Goal: Transaction & Acquisition: Purchase product/service

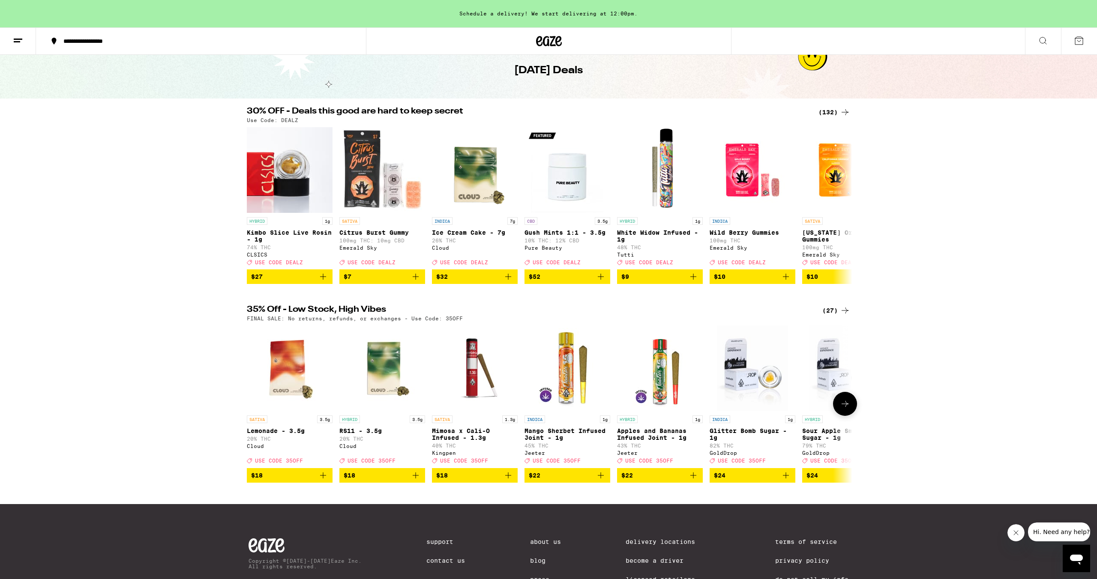
scroll to position [42, 0]
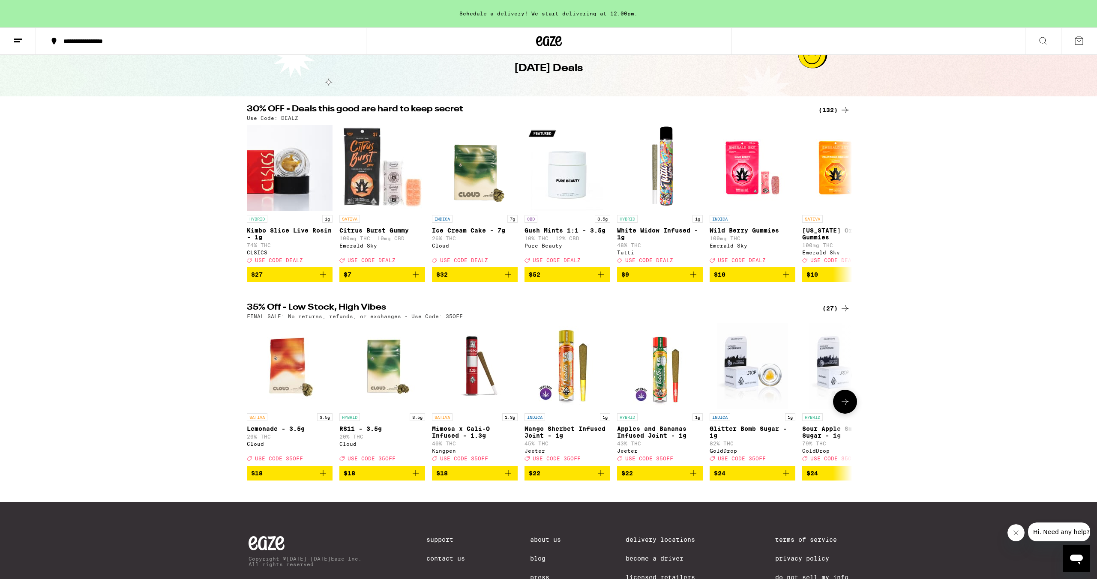
click at [843, 407] on icon at bounding box center [845, 402] width 10 height 10
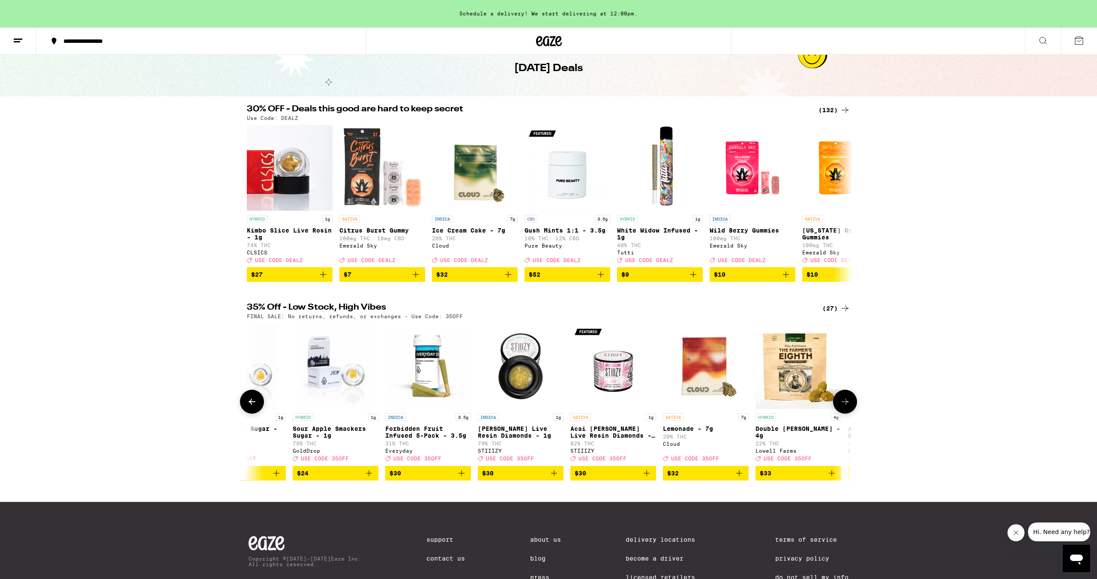
scroll to position [0, 510]
click at [848, 407] on icon at bounding box center [845, 402] width 10 height 10
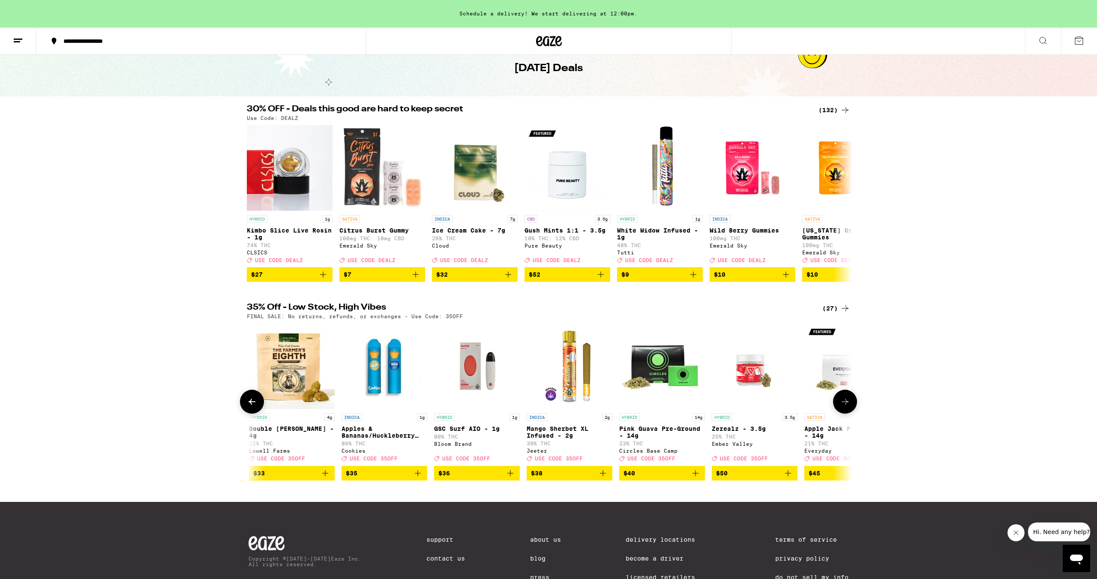
scroll to position [0, 1020]
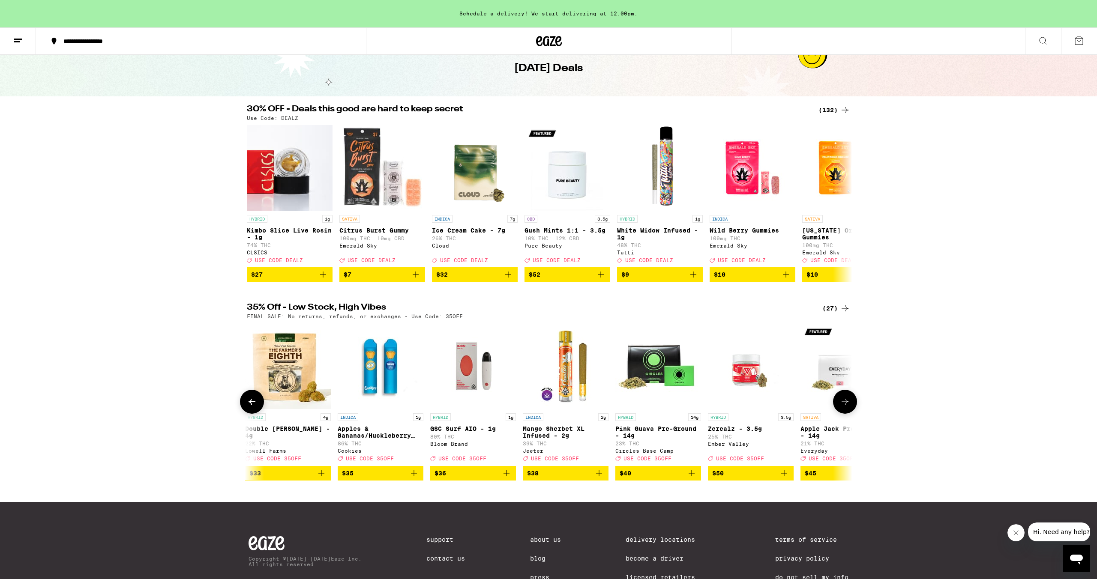
click at [848, 407] on icon at bounding box center [845, 402] width 10 height 10
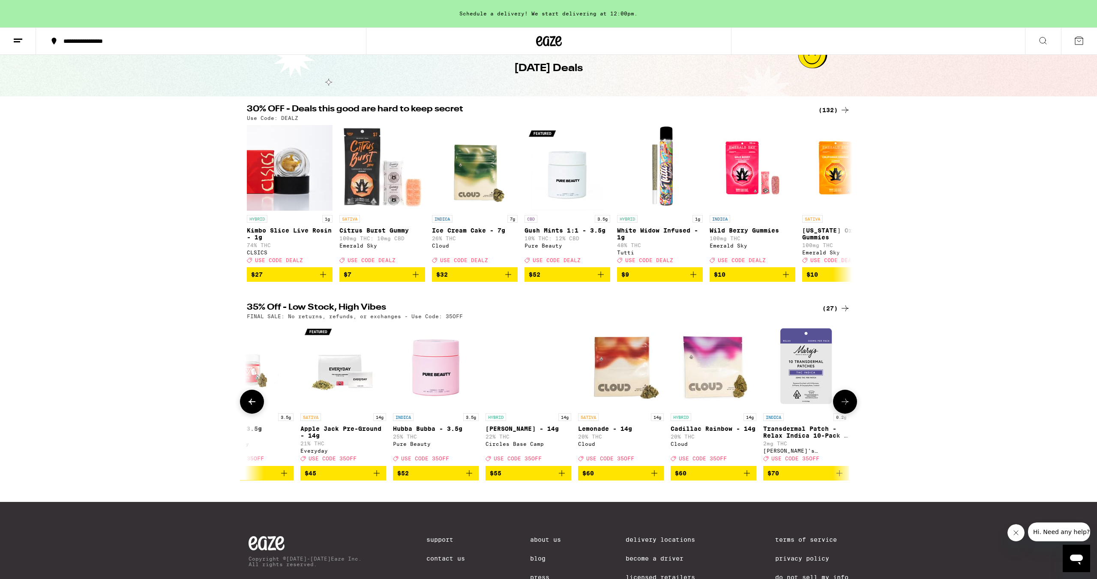
scroll to position [0, 1530]
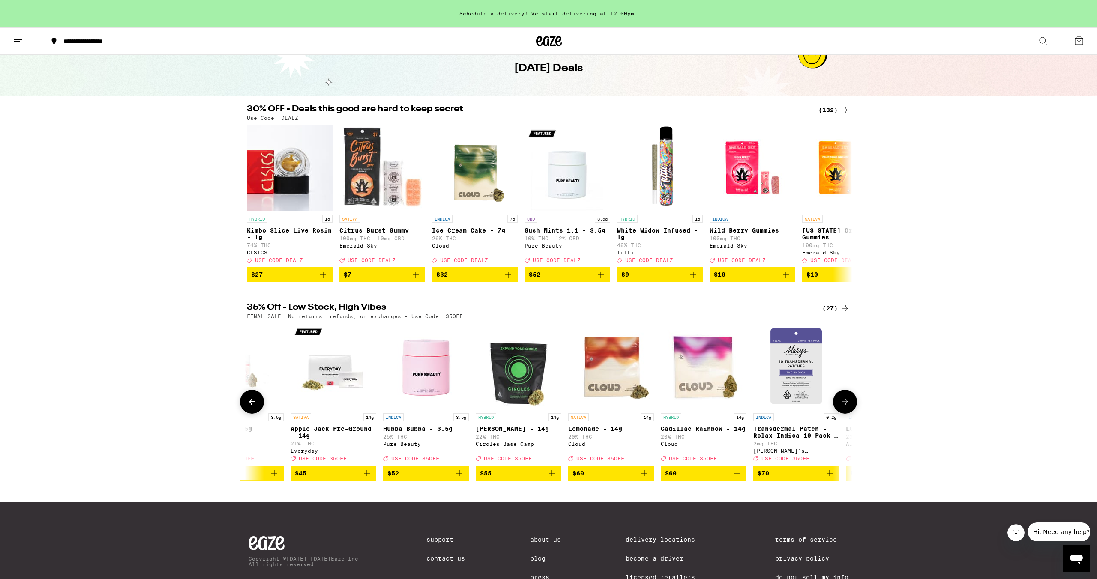
click at [848, 407] on icon at bounding box center [845, 402] width 10 height 10
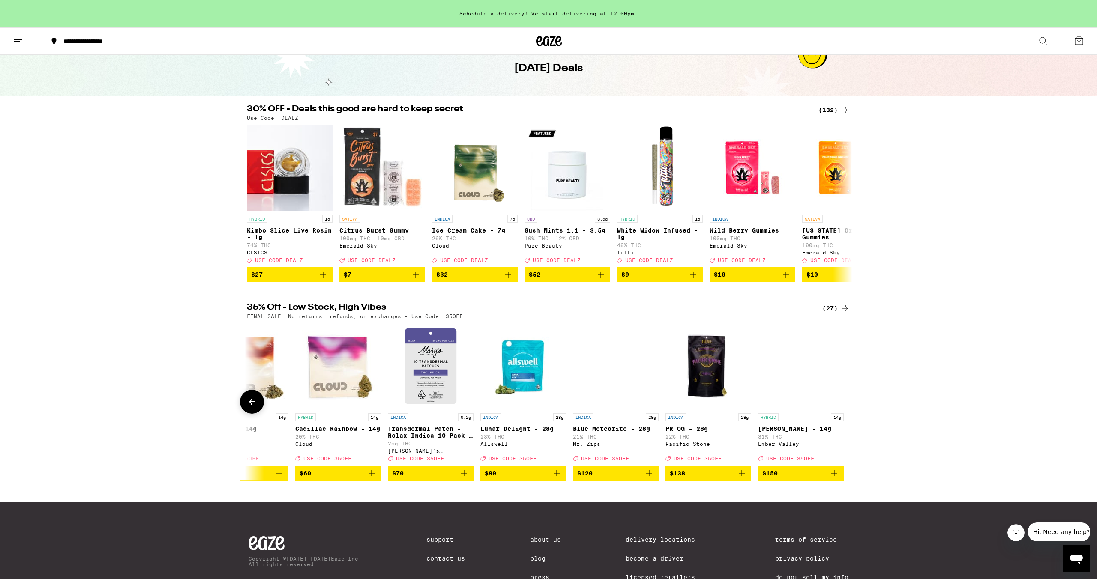
scroll to position [0, 1896]
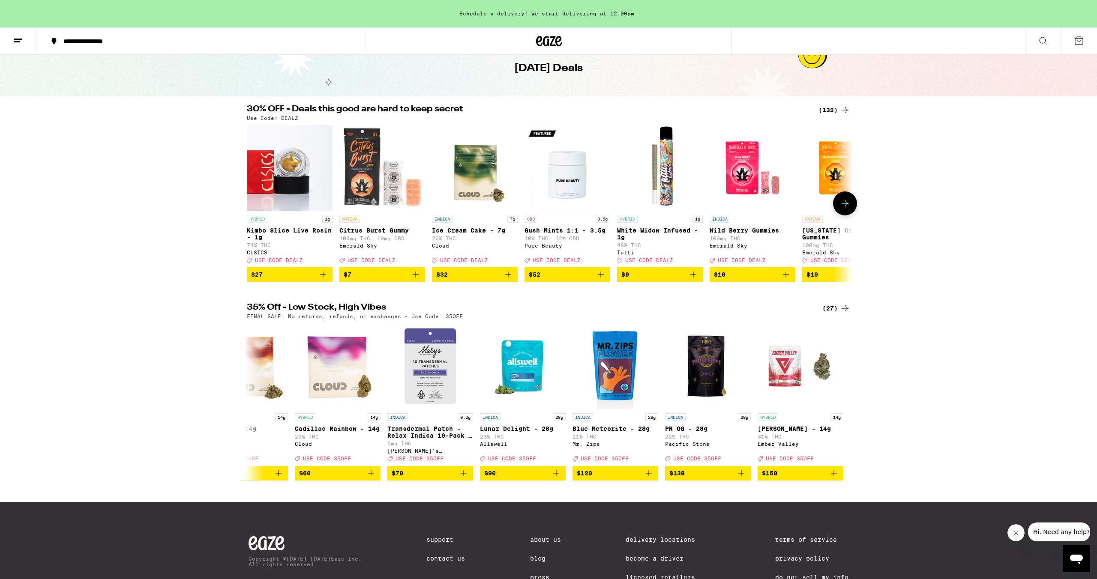
click at [829, 174] on img "Open page for California Orange Gummies from Emerald Sky" at bounding box center [845, 168] width 86 height 86
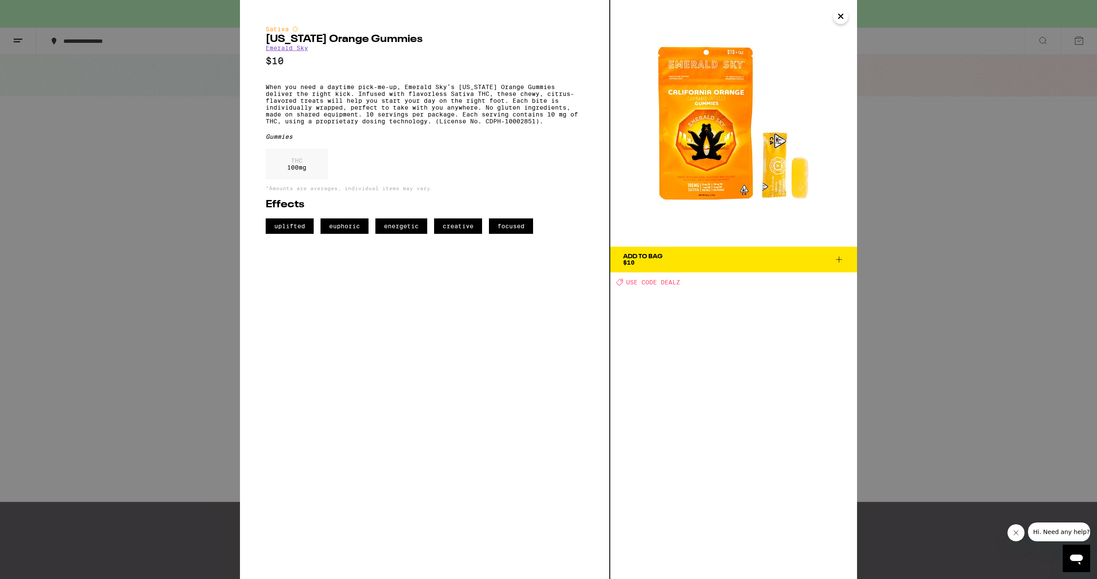
click at [797, 254] on span "Add To Bag $10" at bounding box center [733, 260] width 221 height 12
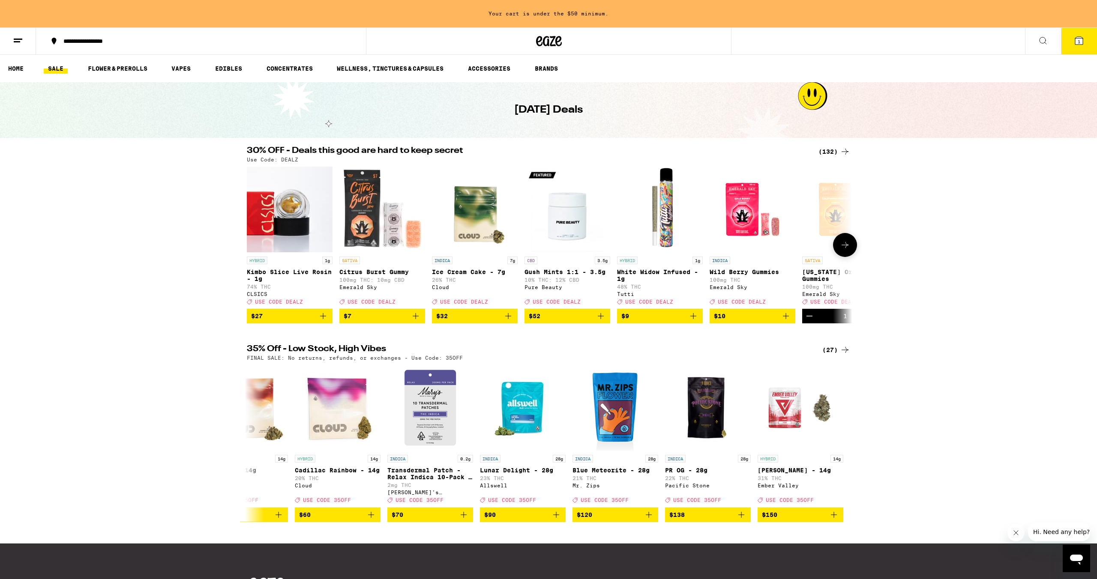
click at [312, 321] on span "$27" at bounding box center [289, 316] width 77 height 10
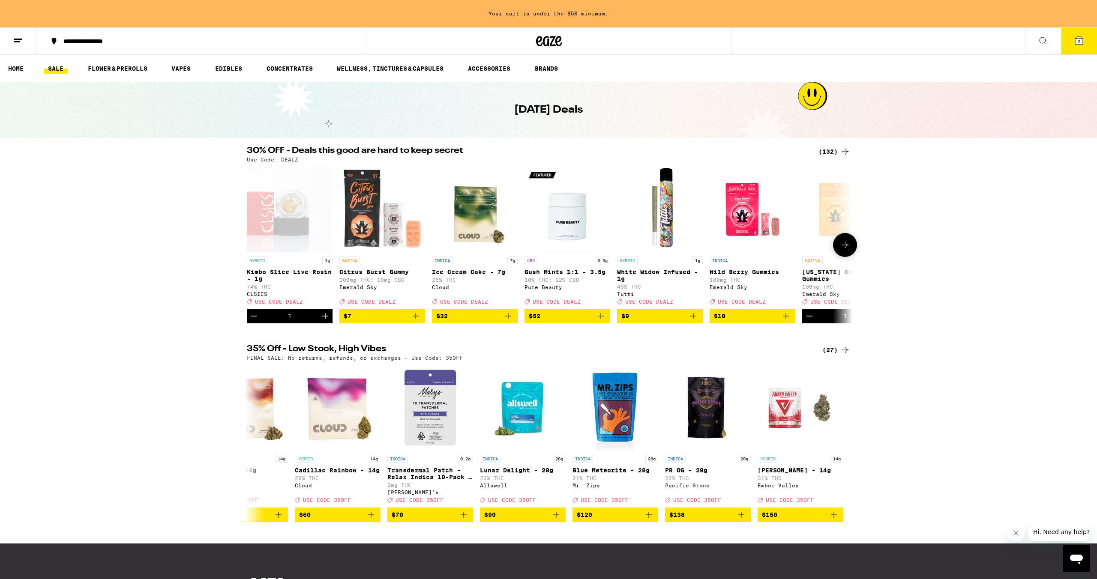
click at [402, 321] on span "$7" at bounding box center [382, 316] width 77 height 10
click at [417, 319] on icon "Increment" at bounding box center [418, 316] width 6 height 6
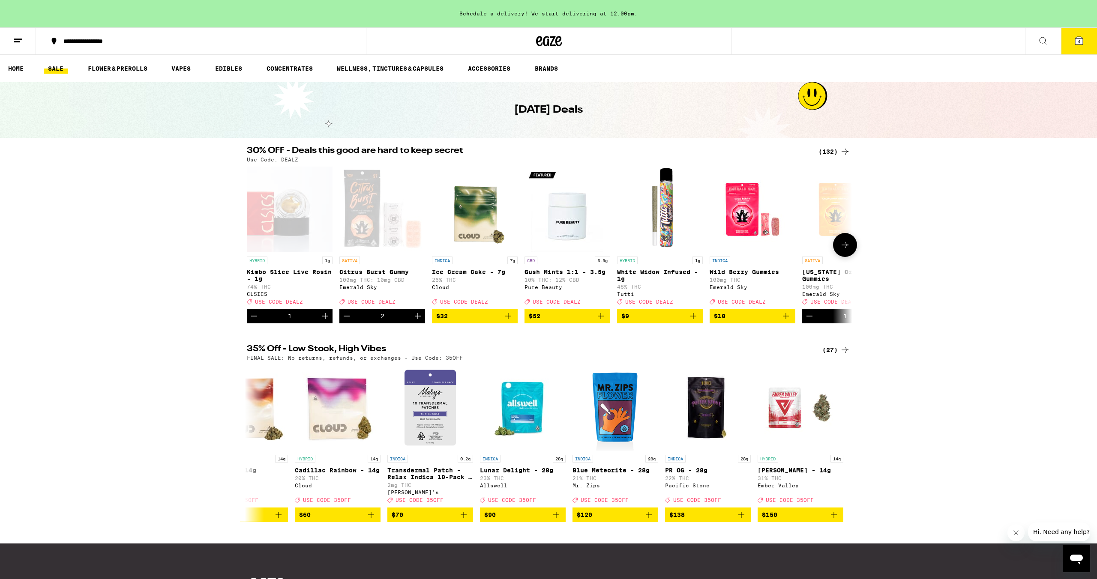
click at [665, 245] on img "Open page for White Widow Infused - 1g from Tutti" at bounding box center [660, 210] width 86 height 86
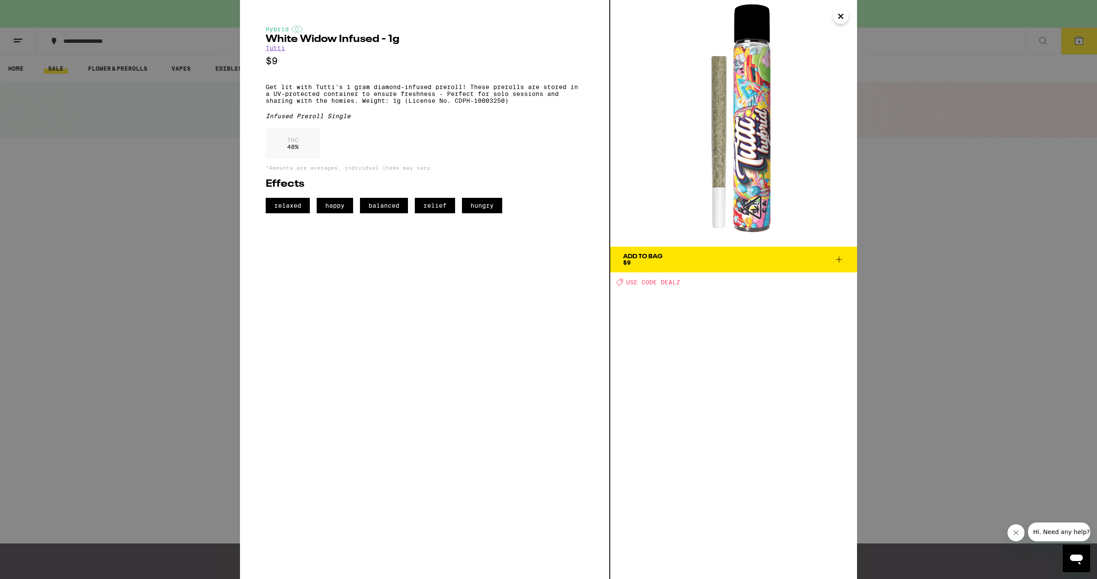
click at [842, 14] on icon "Close" at bounding box center [841, 16] width 10 height 13
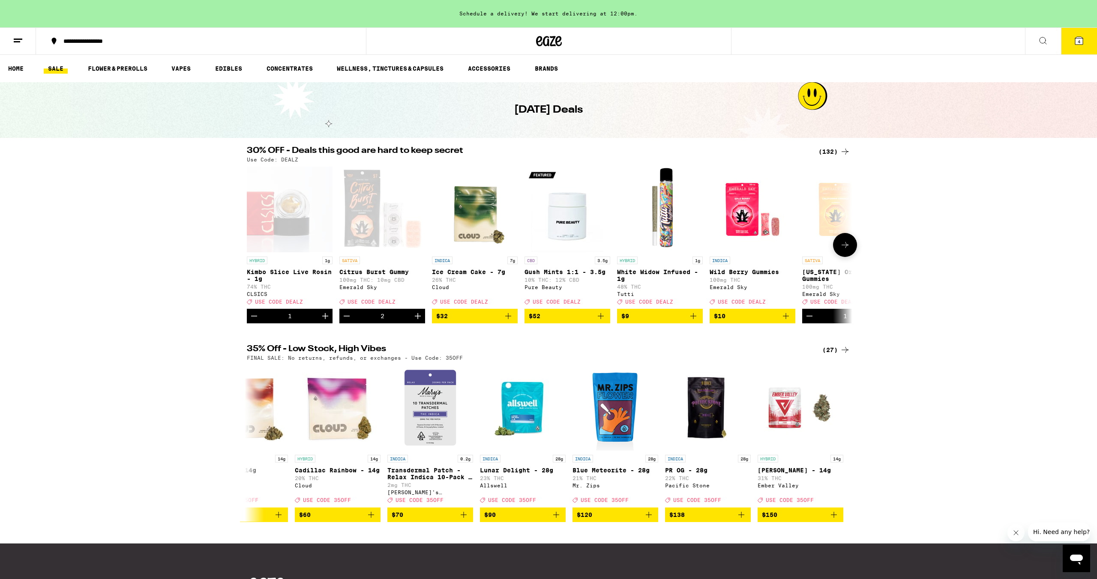
click at [648, 321] on span "$9" at bounding box center [659, 316] width 77 height 10
click at [844, 243] on button at bounding box center [845, 245] width 24 height 24
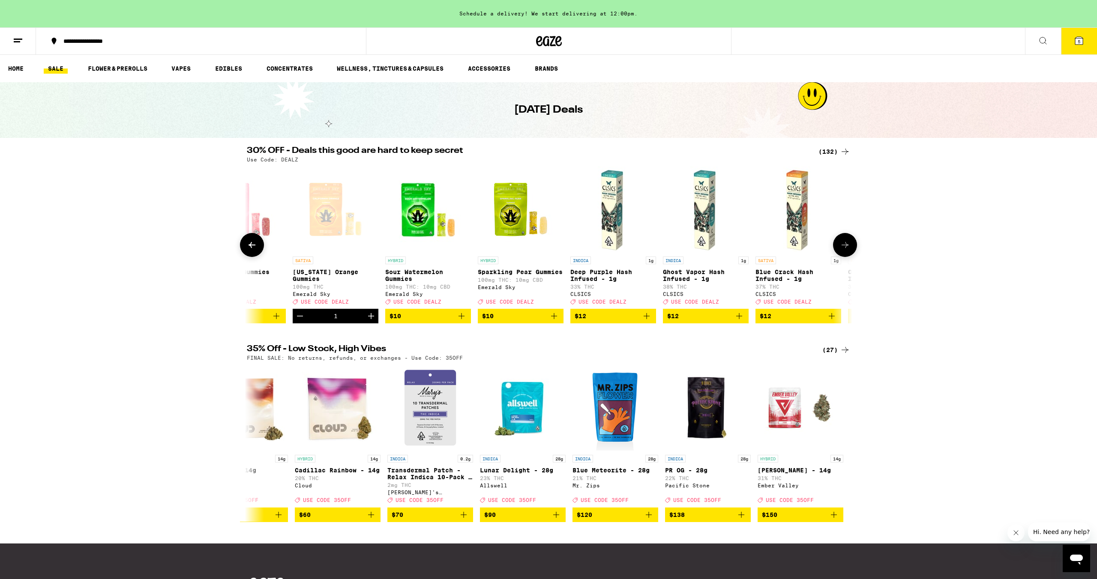
scroll to position [0, 510]
click at [844, 243] on button at bounding box center [845, 245] width 24 height 24
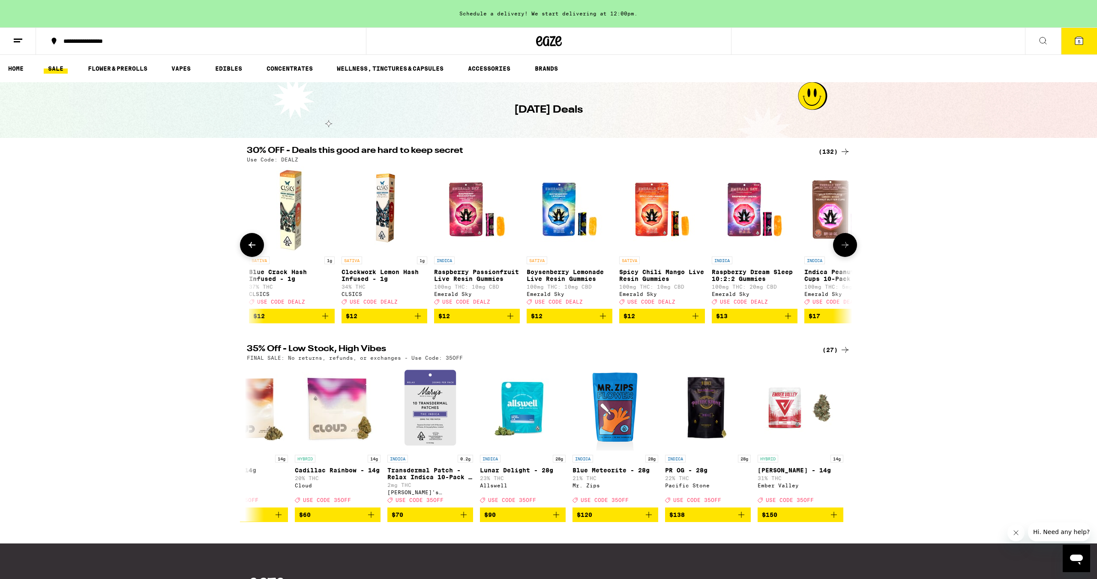
scroll to position [0, 1020]
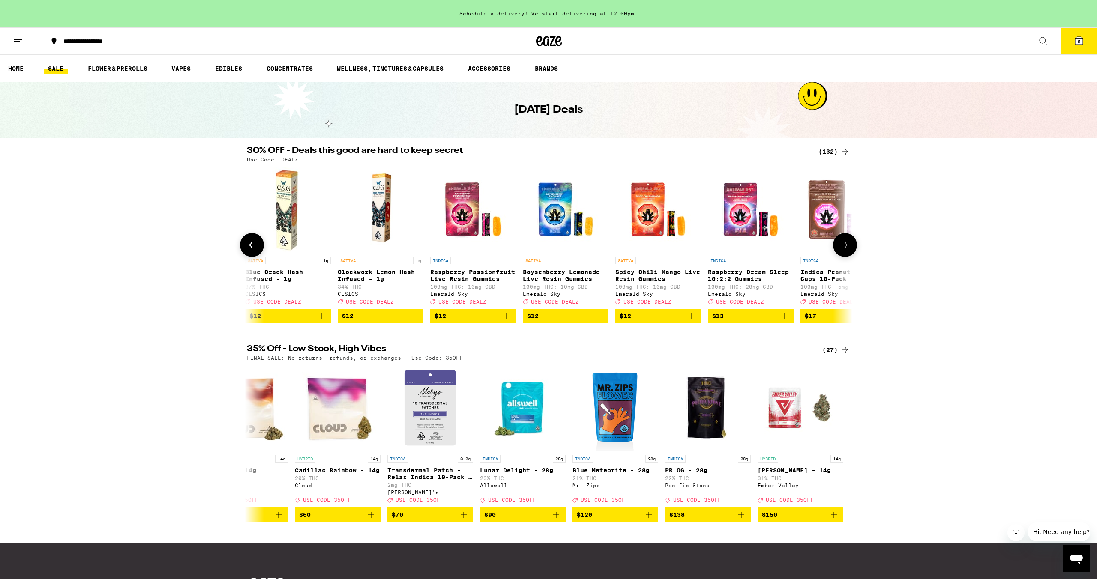
click at [561, 213] on img "Open page for Boysenberry Lemonade Live Resin Gummies from Emerald Sky" at bounding box center [566, 210] width 86 height 86
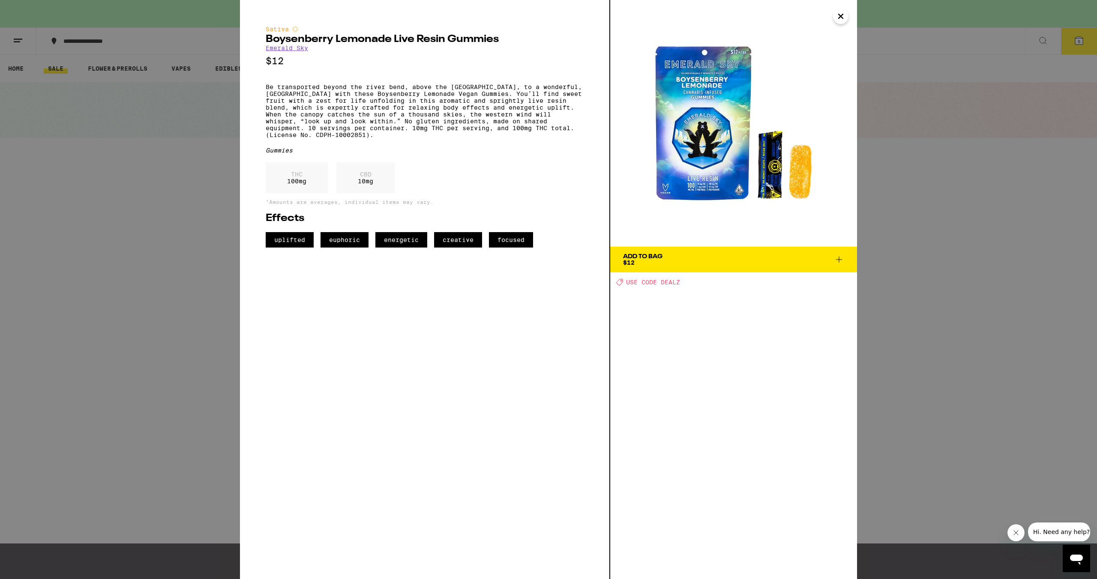
click at [841, 18] on icon "Close" at bounding box center [841, 16] width 10 height 13
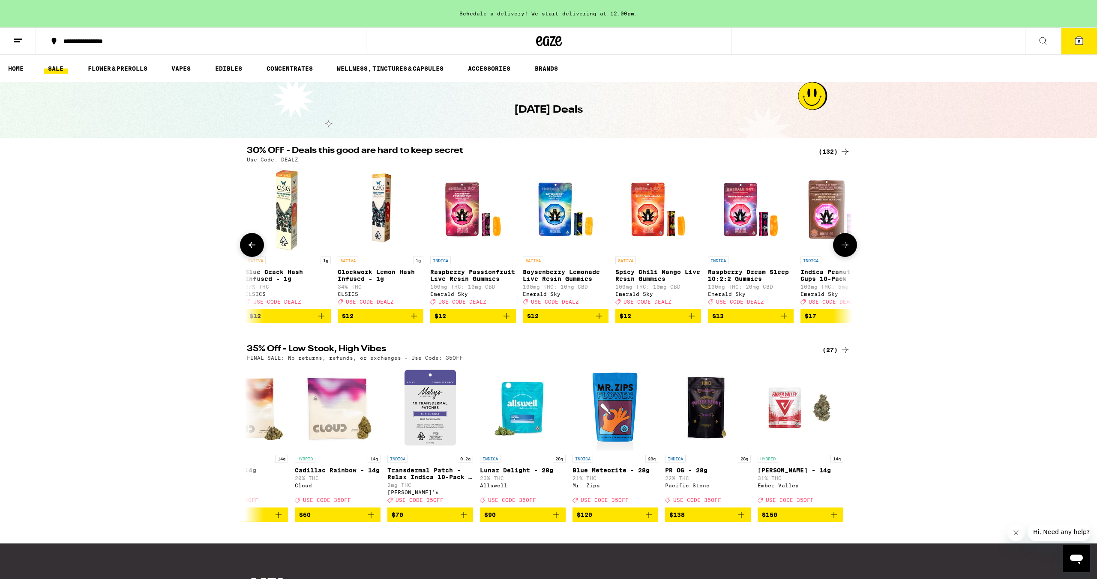
click at [841, 250] on icon at bounding box center [845, 245] width 10 height 10
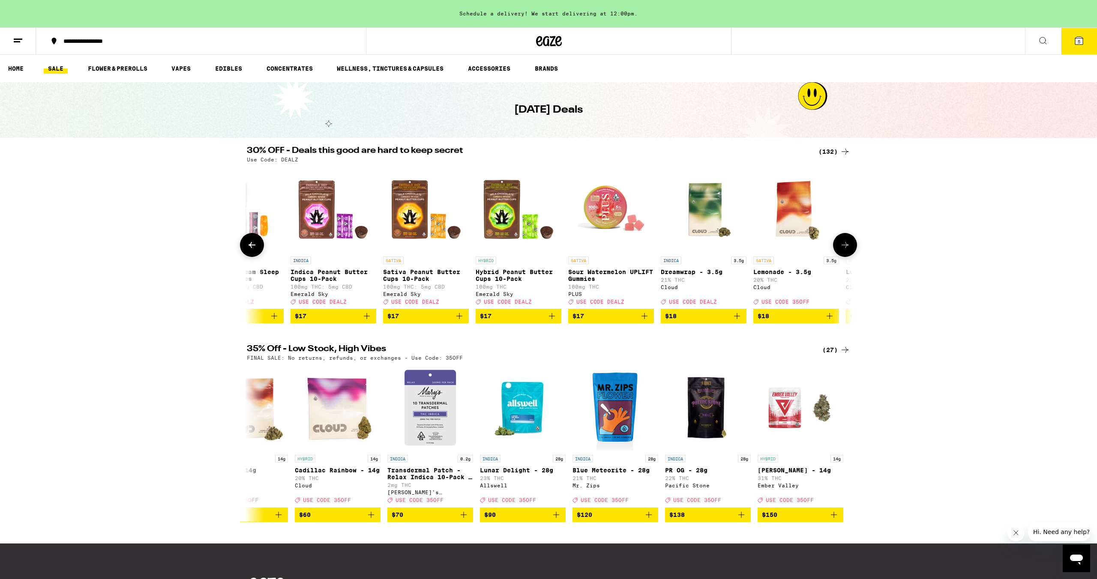
click at [841, 250] on icon at bounding box center [845, 245] width 10 height 10
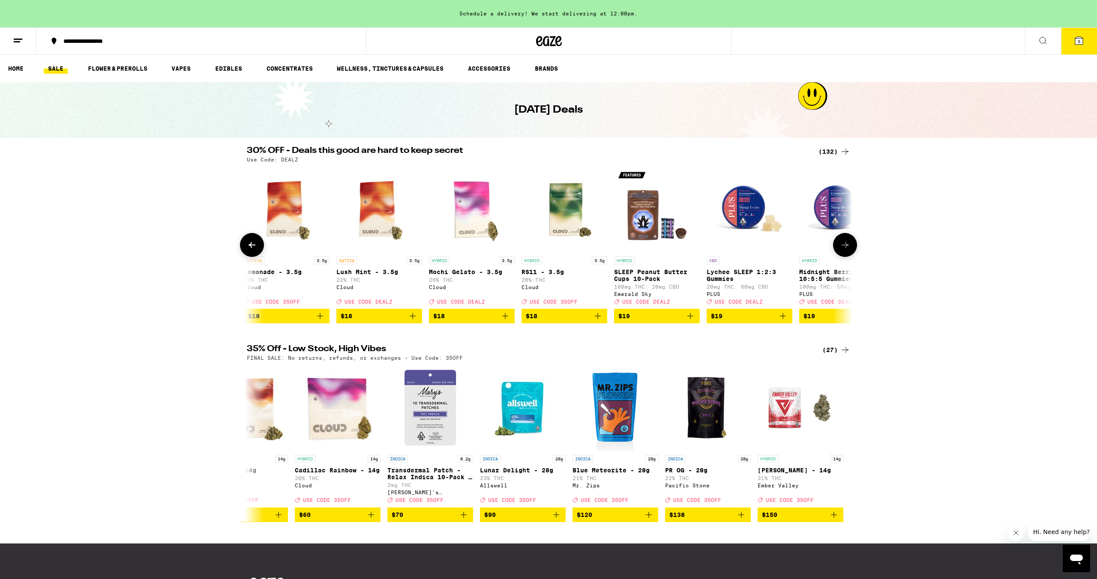
scroll to position [0, 2040]
click at [249, 250] on icon at bounding box center [252, 245] width 10 height 10
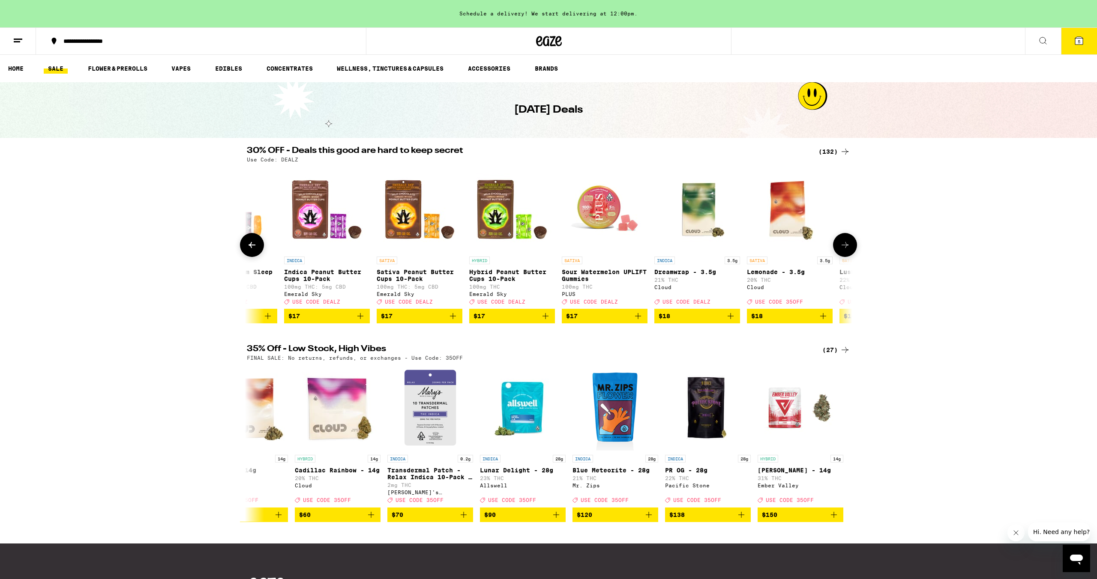
scroll to position [0, 1530]
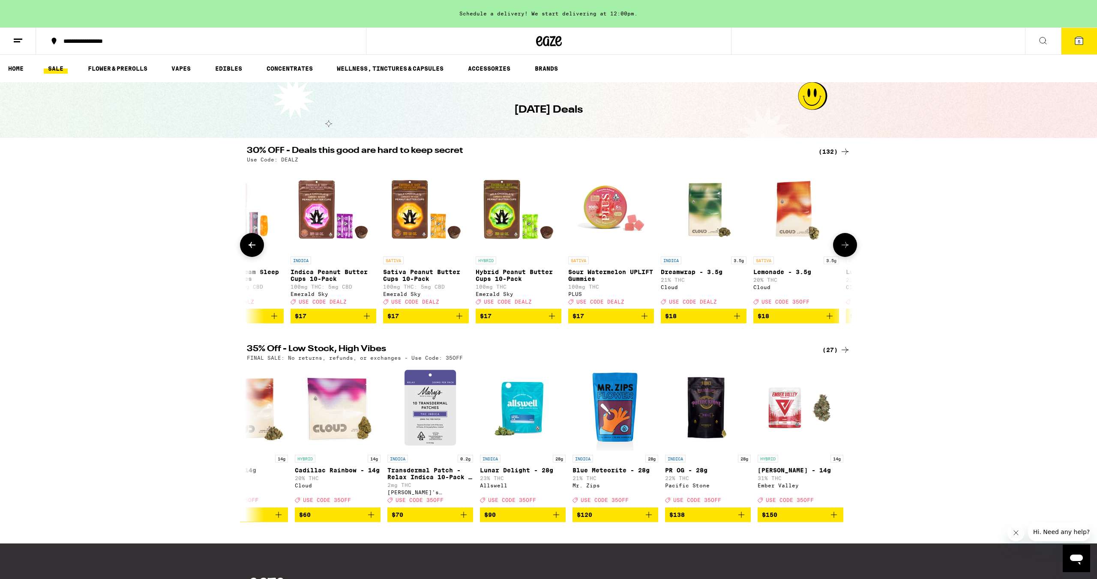
click at [602, 218] on img "Open page for Sour Watermelon UPLIFT Gummies from PLUS" at bounding box center [611, 210] width 86 height 86
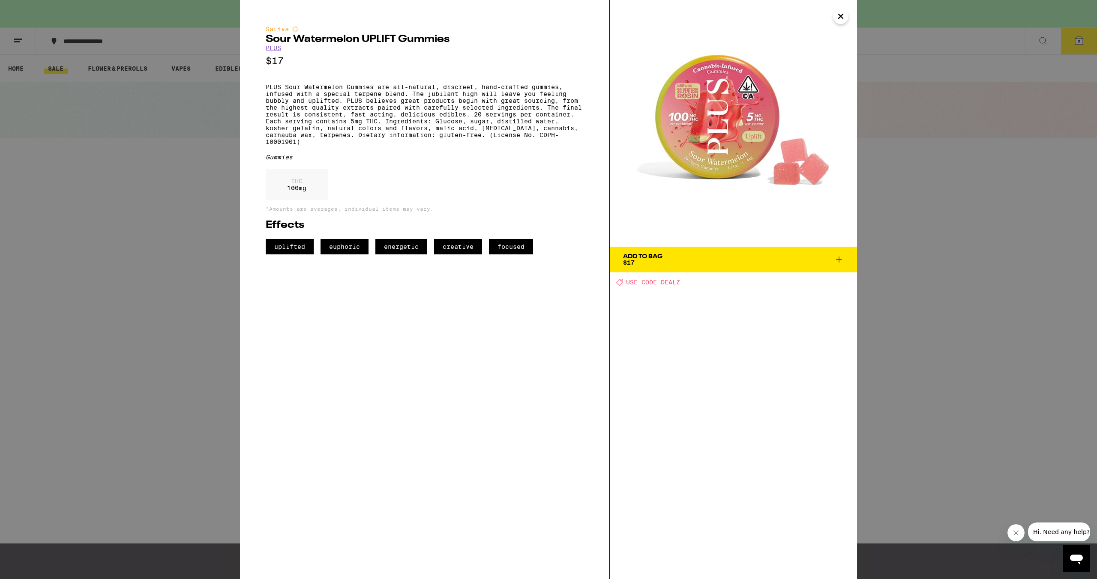
click at [844, 15] on icon "Close" at bounding box center [841, 16] width 10 height 13
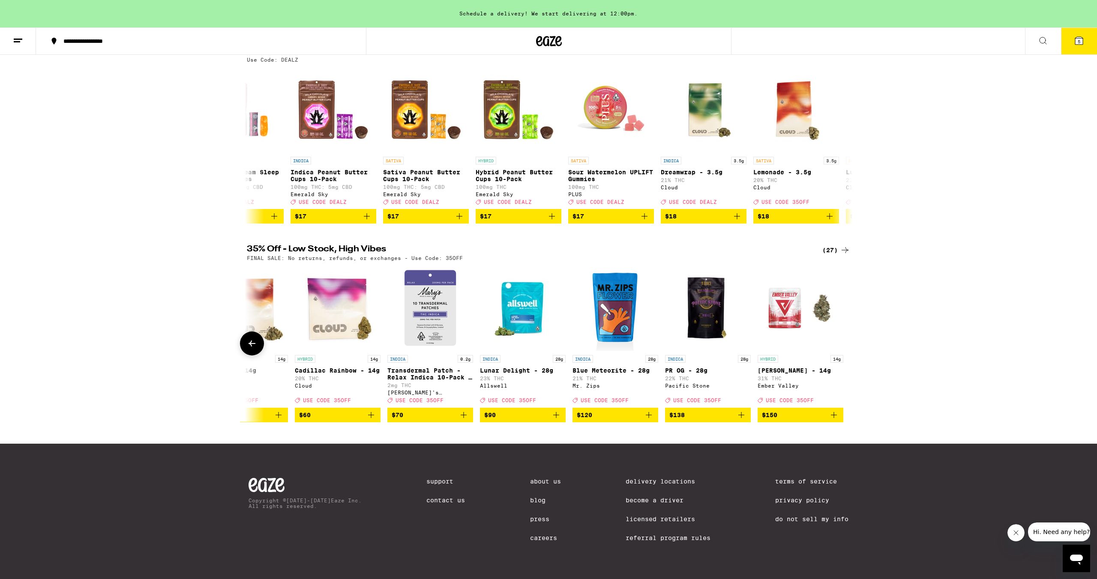
scroll to position [117, 0]
click at [842, 245] on icon at bounding box center [845, 250] width 10 height 10
click at [831, 245] on div "(27)" at bounding box center [837, 250] width 28 height 10
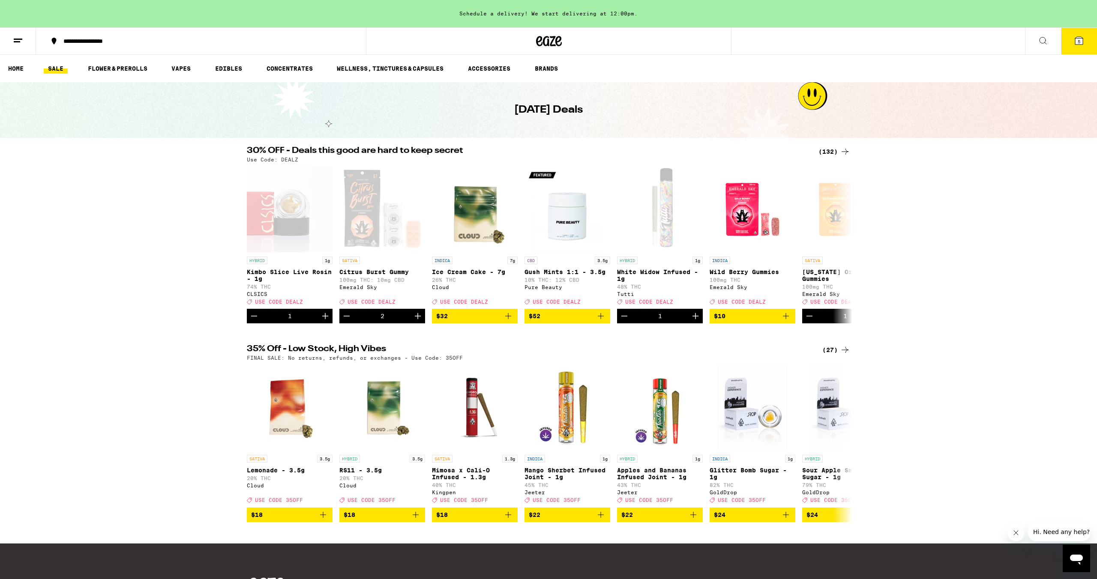
click at [830, 153] on div "(132)" at bounding box center [835, 152] width 32 height 10
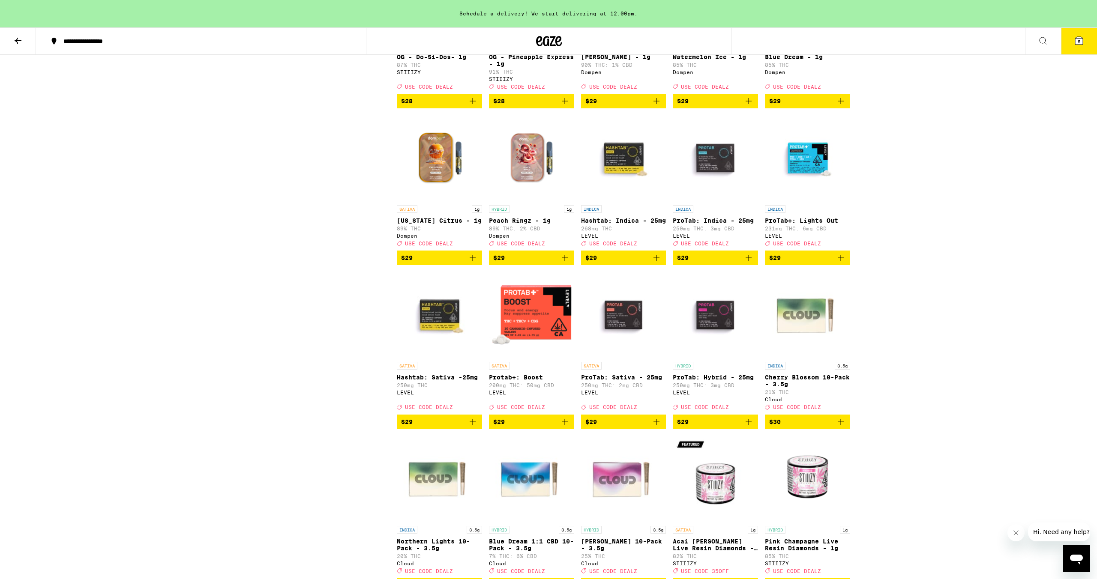
scroll to position [2488, 0]
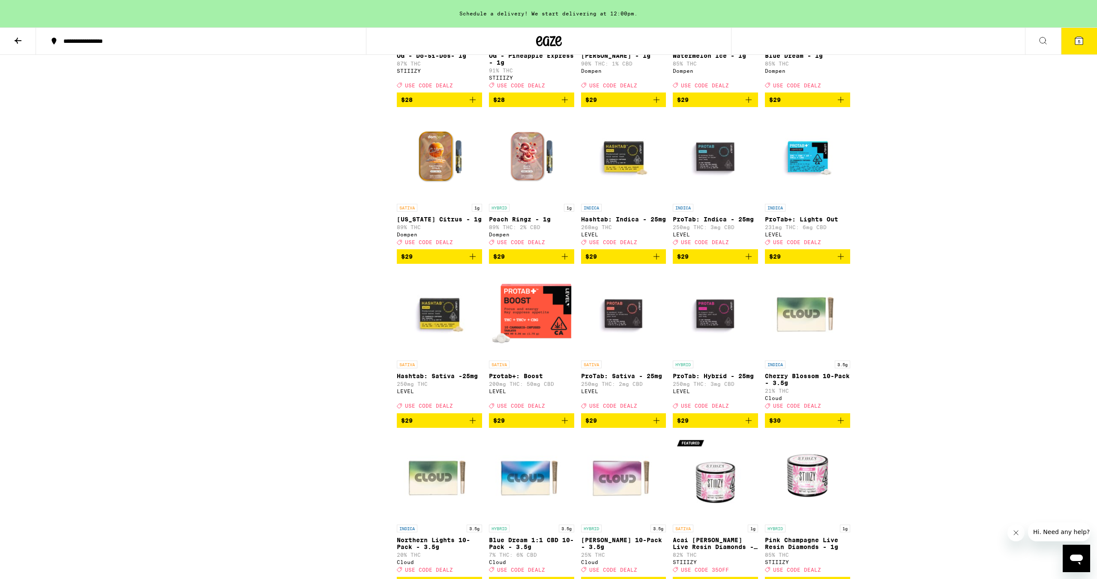
click at [535, 357] on img "Open page for Protab+: Boost from LEVEL" at bounding box center [531, 314] width 85 height 86
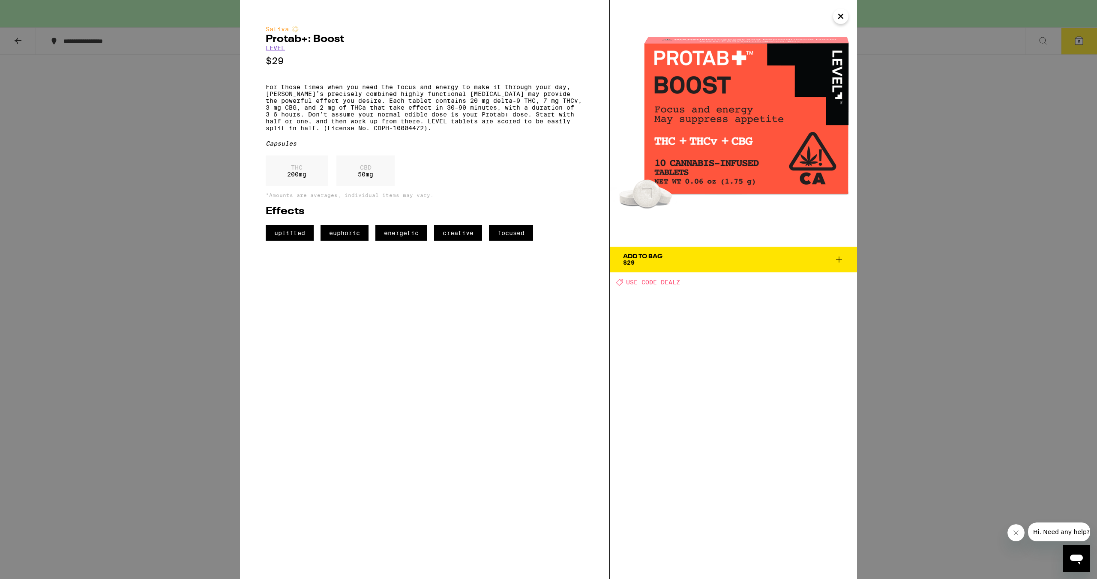
click at [831, 258] on span "Add To Bag $29" at bounding box center [733, 260] width 221 height 12
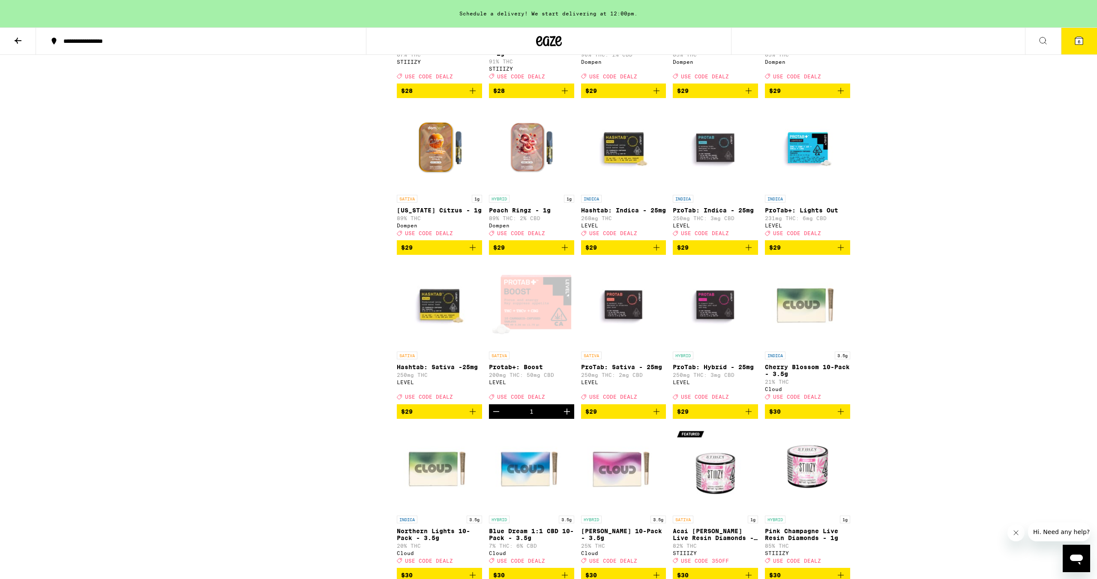
scroll to position [2499, 0]
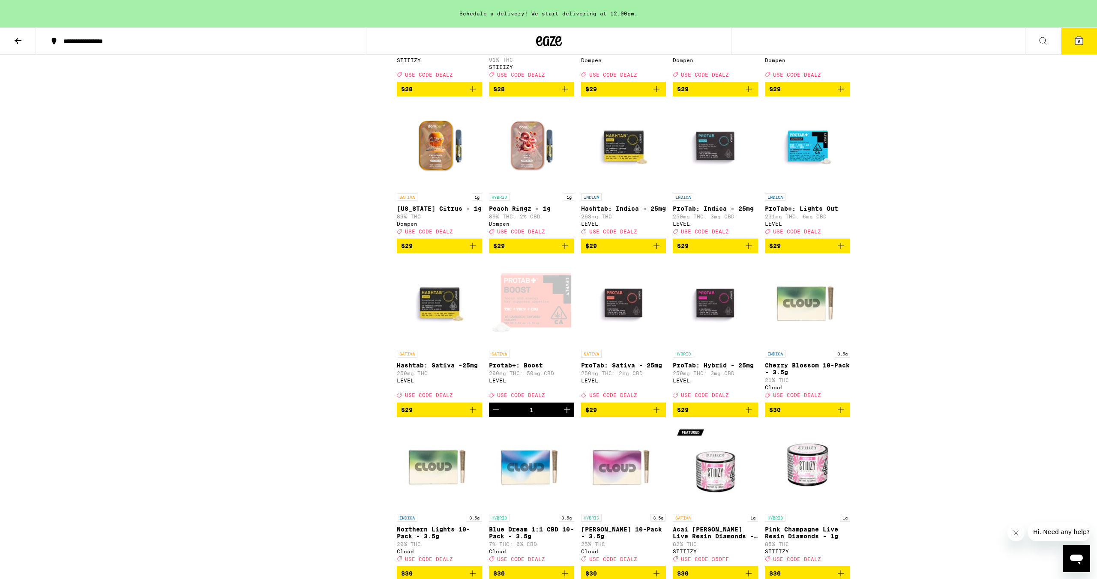
click at [440, 346] on img "Open page for Hashtab: Sativa -25mg from LEVEL" at bounding box center [439, 303] width 85 height 86
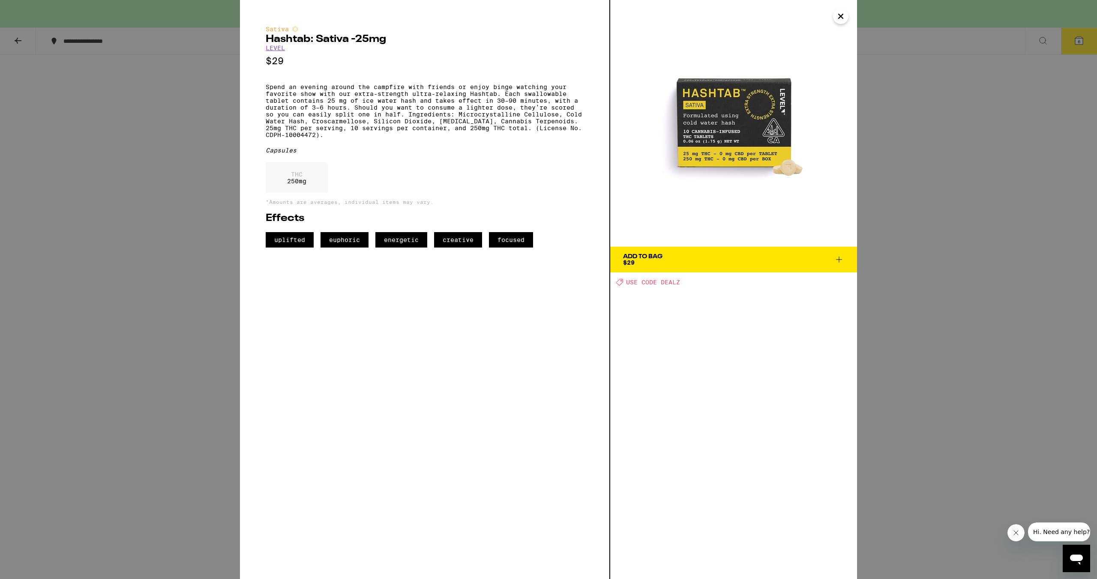
click at [838, 11] on icon "Close" at bounding box center [841, 16] width 10 height 13
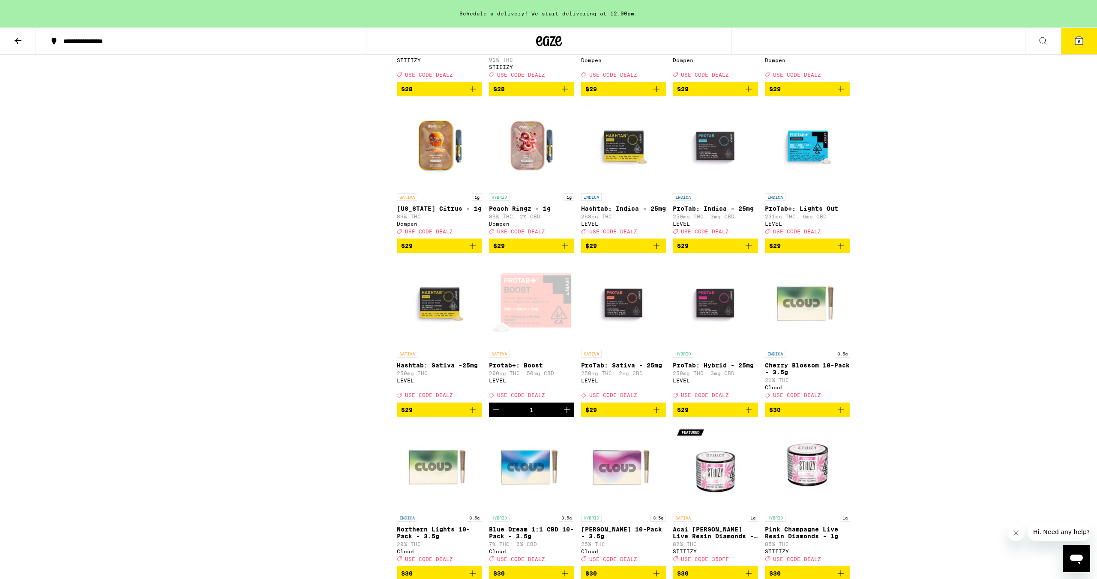
click at [631, 346] on img "Open page for ProTab: Sativa - 25mg from LEVEL" at bounding box center [623, 303] width 85 height 86
click at [445, 415] on span "$29" at bounding box center [439, 410] width 77 height 10
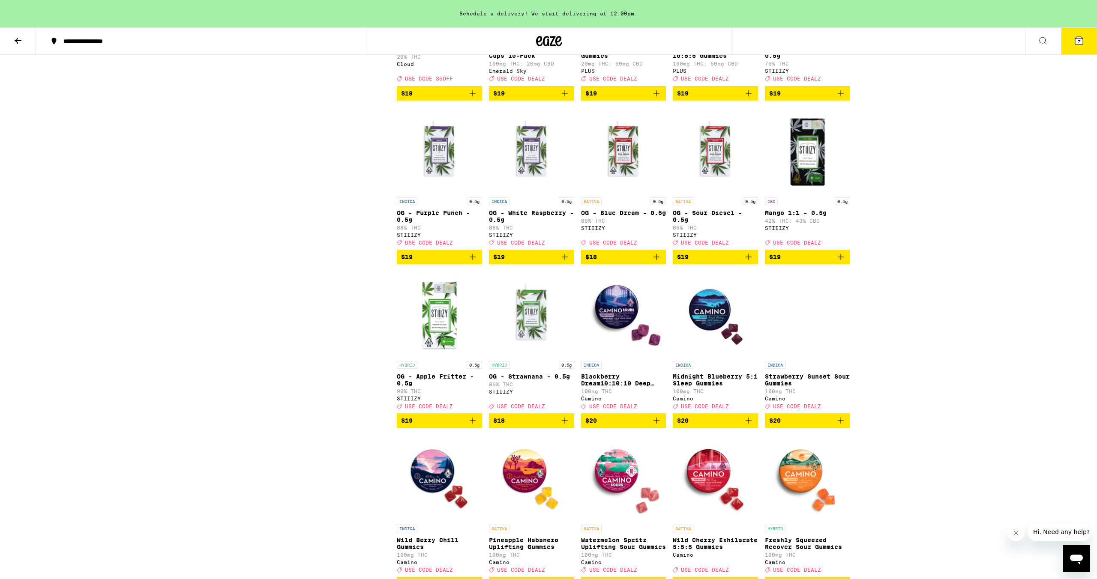
scroll to position [820, 0]
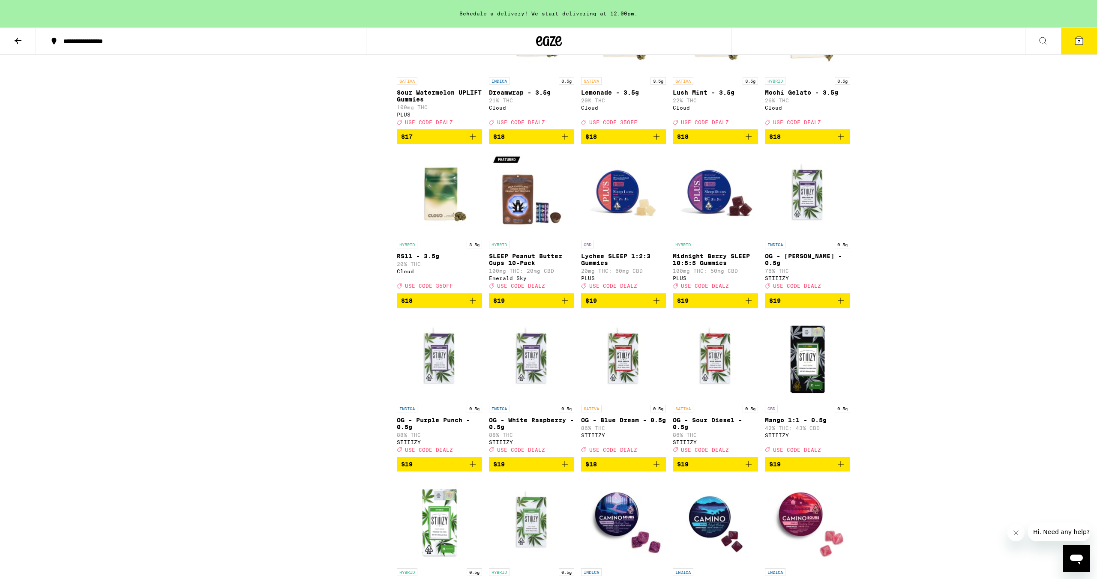
click at [1080, 44] on span "7" at bounding box center [1079, 41] width 3 height 5
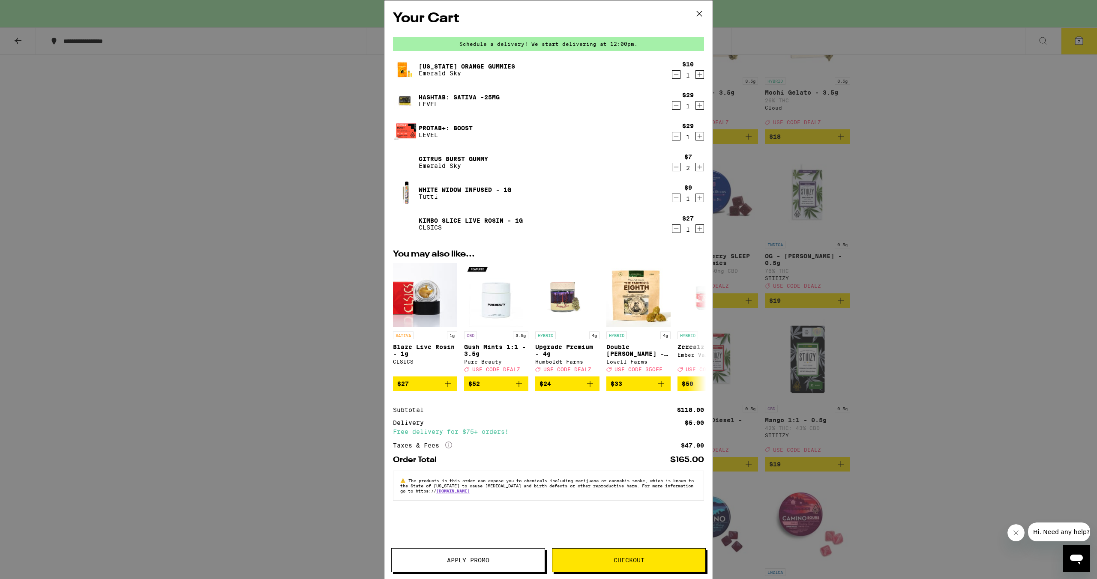
click at [476, 566] on button "Apply Promo" at bounding box center [468, 561] width 154 height 24
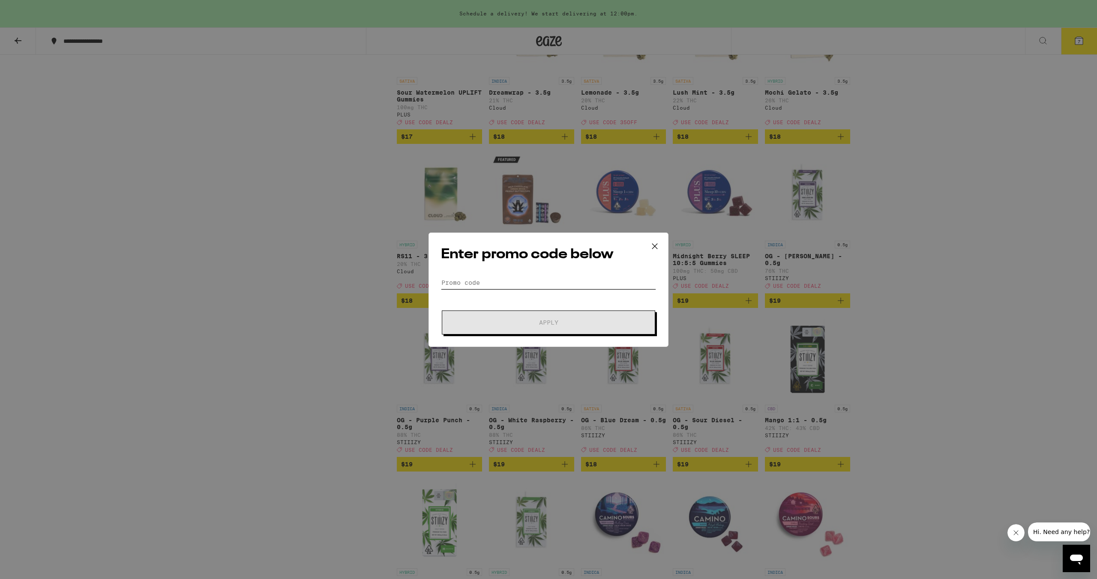
click at [479, 284] on input "Promo Code" at bounding box center [548, 282] width 215 height 13
type input "DEALZ"
click at [537, 323] on span "Apply" at bounding box center [548, 323] width 154 height 6
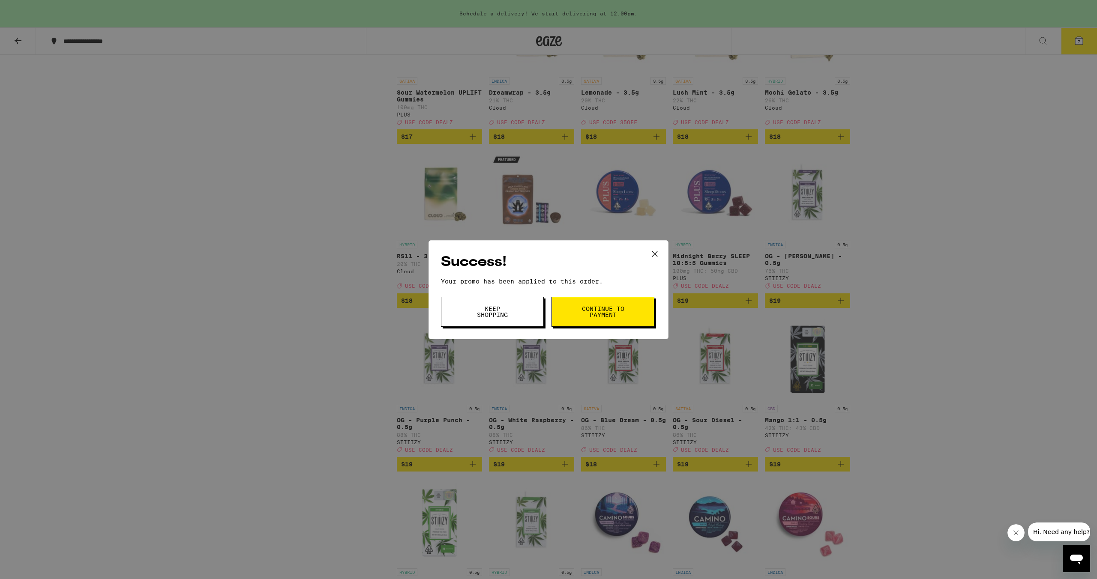
click at [556, 320] on button "Continue to payment" at bounding box center [603, 312] width 103 height 30
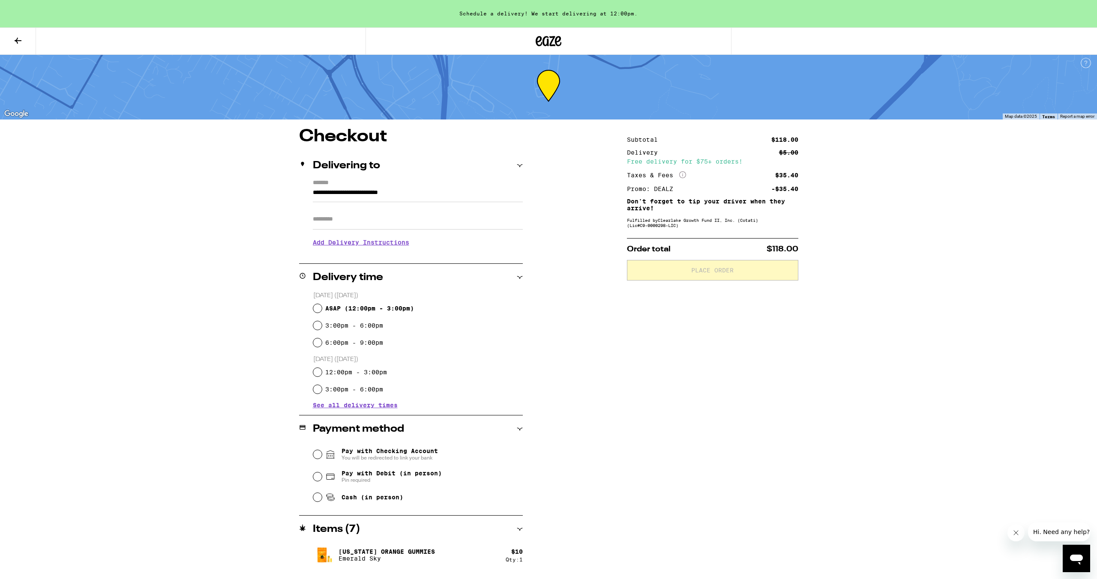
scroll to position [2, 0]
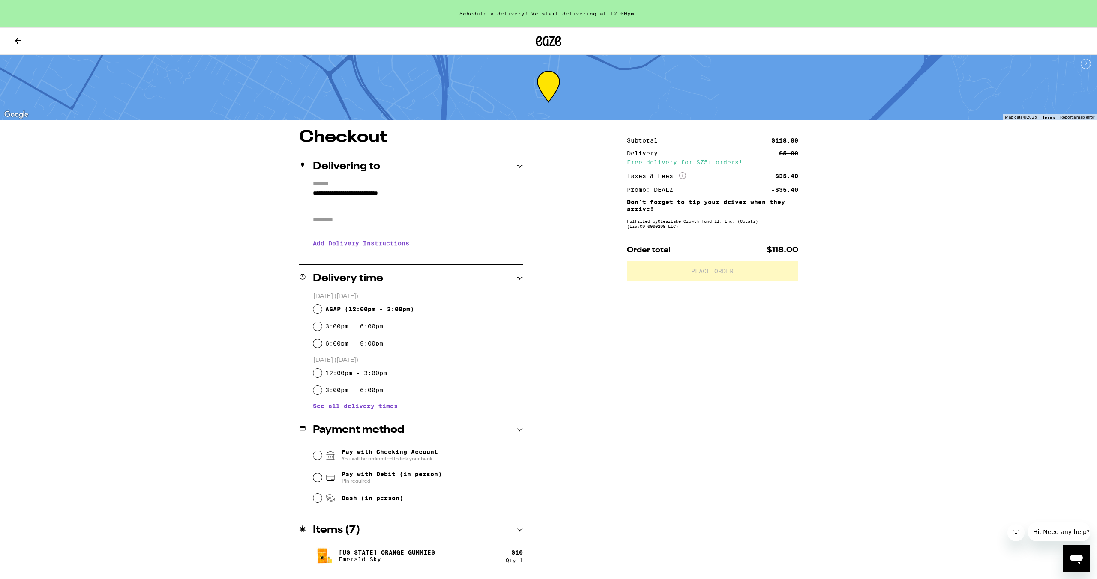
click at [684, 175] on icon "More Info" at bounding box center [682, 175] width 7 height 7
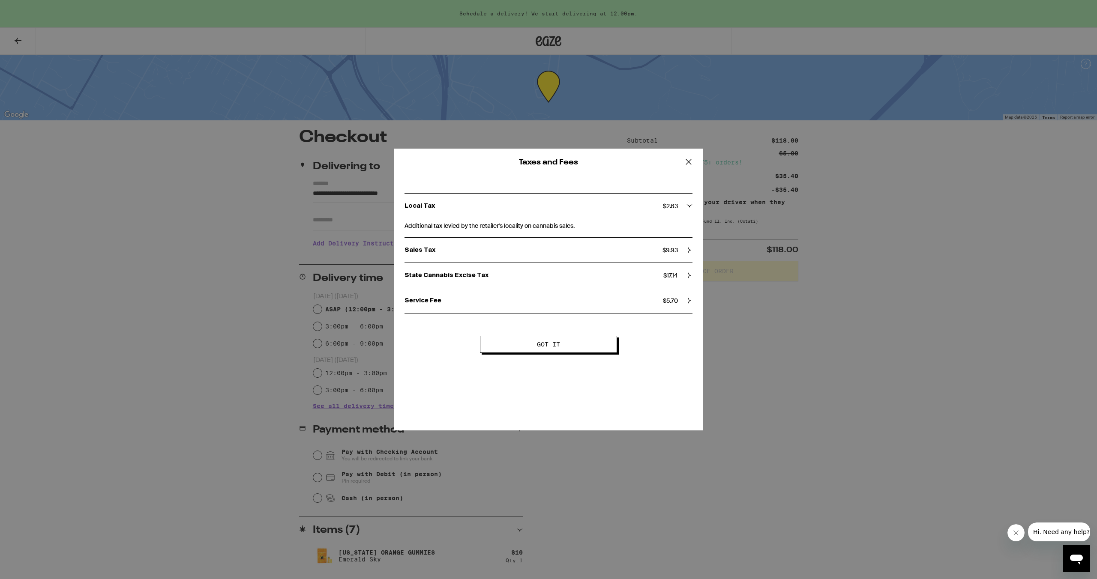
click at [688, 164] on icon at bounding box center [688, 162] width 13 height 13
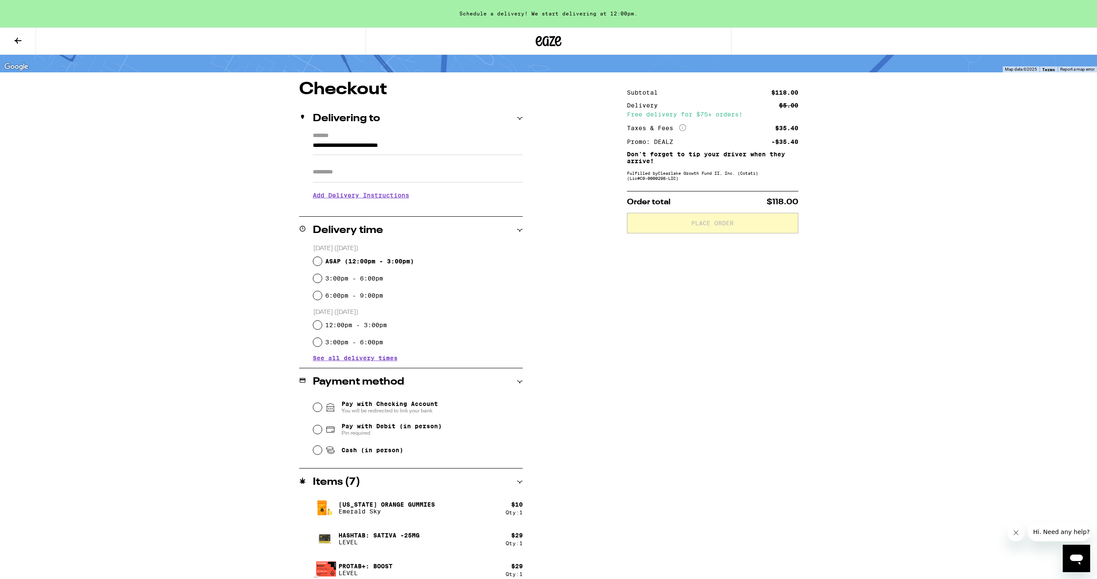
scroll to position [153, 0]
